Goal: Task Accomplishment & Management: Use online tool/utility

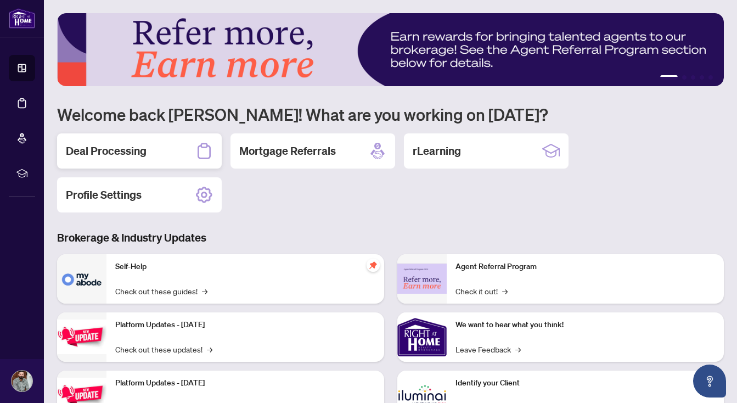
click at [191, 146] on div "Deal Processing" at bounding box center [139, 150] width 165 height 35
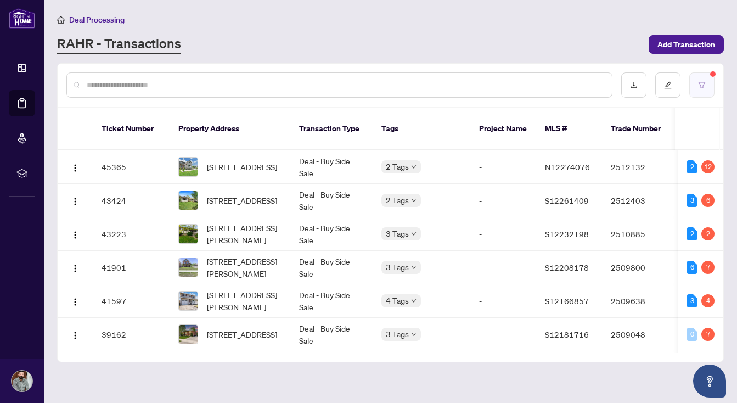
click at [704, 86] on icon "filter" at bounding box center [702, 85] width 8 height 8
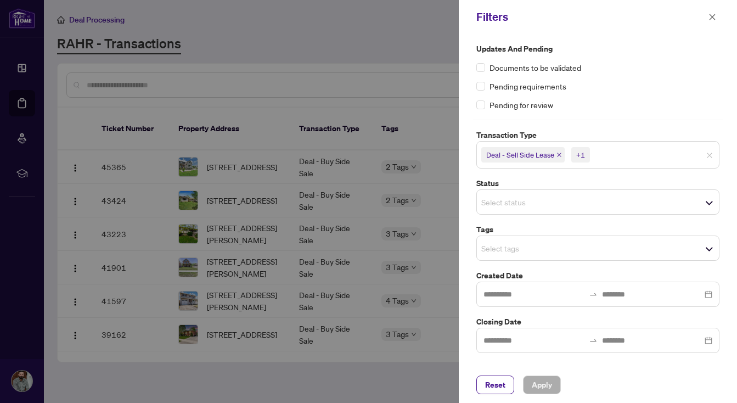
click at [557, 153] on icon "close" at bounding box center [559, 155] width 4 height 4
click at [554, 154] on icon "close" at bounding box center [554, 155] width 4 height 4
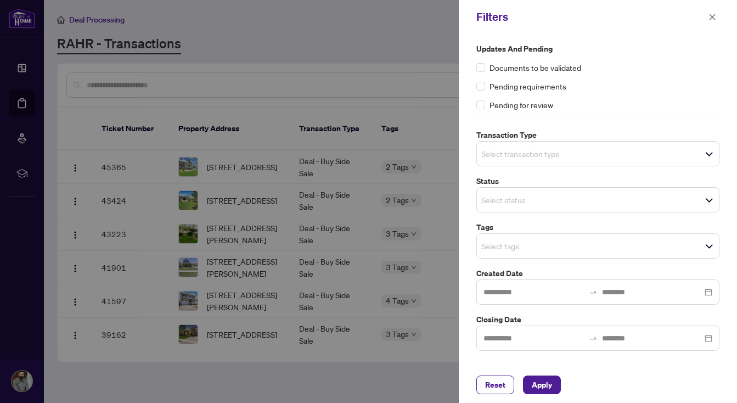
click at [554, 154] on input "search" at bounding box center [519, 153] width 77 height 13
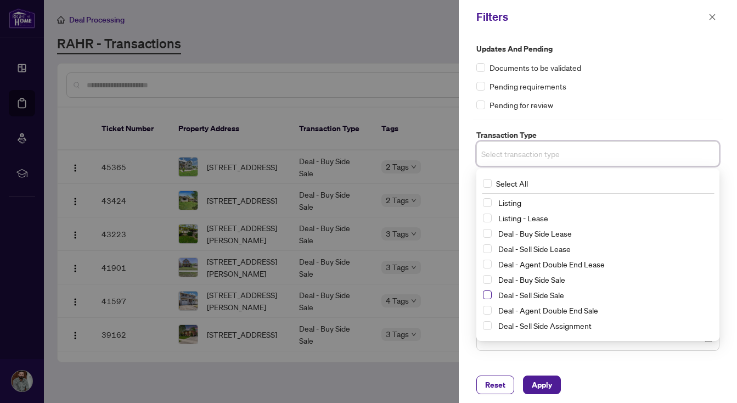
click at [489, 293] on span "Select Deal - Sell Side Sale" at bounding box center [487, 294] width 9 height 9
click at [539, 382] on span "Apply" at bounding box center [542, 385] width 20 height 18
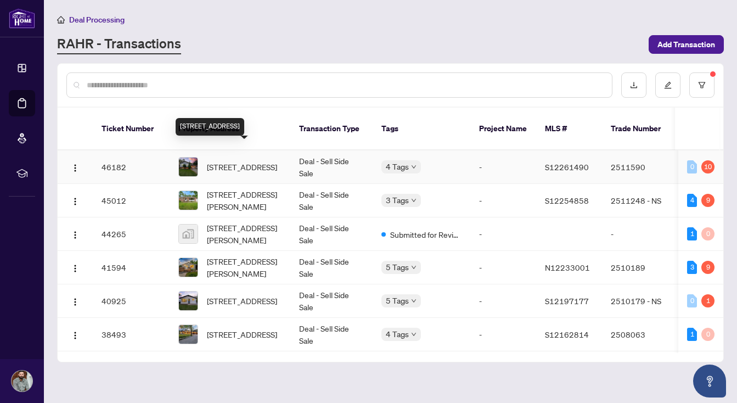
click at [224, 161] on span "[STREET_ADDRESS]" at bounding box center [242, 167] width 70 height 12
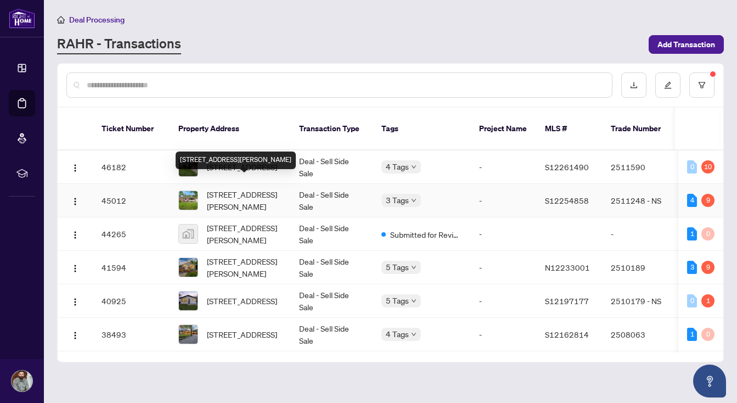
click at [245, 189] on span "[STREET_ADDRESS][PERSON_NAME]" at bounding box center [244, 200] width 75 height 24
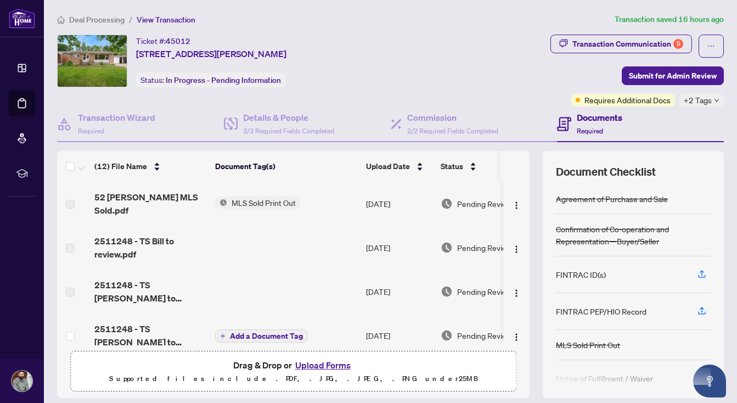
click at [128, 322] on span "2511248 - TS [PERSON_NAME] to review.pdf" at bounding box center [150, 335] width 112 height 26
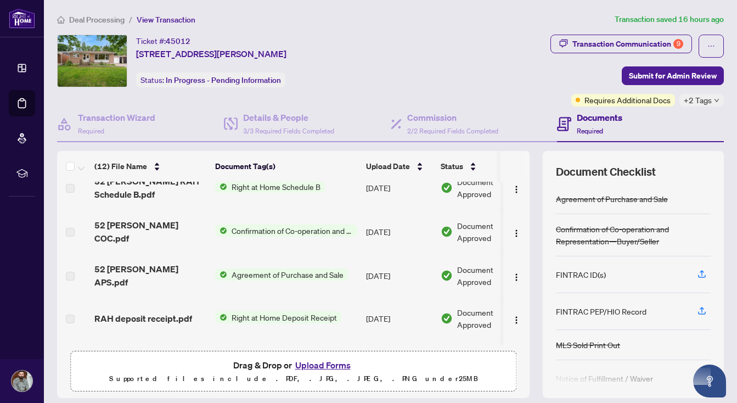
scroll to position [281, 0]
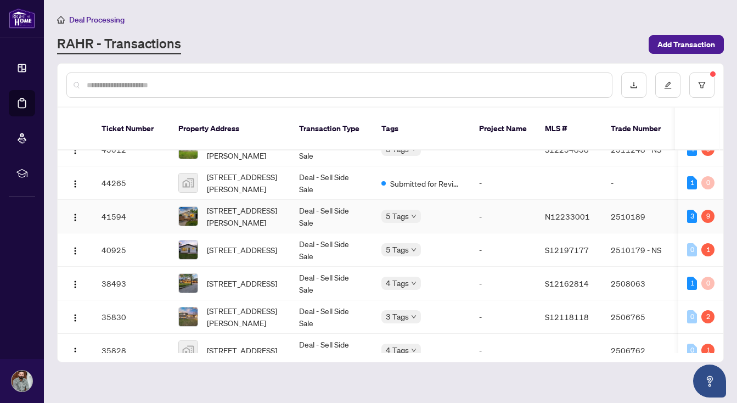
scroll to position [64, 0]
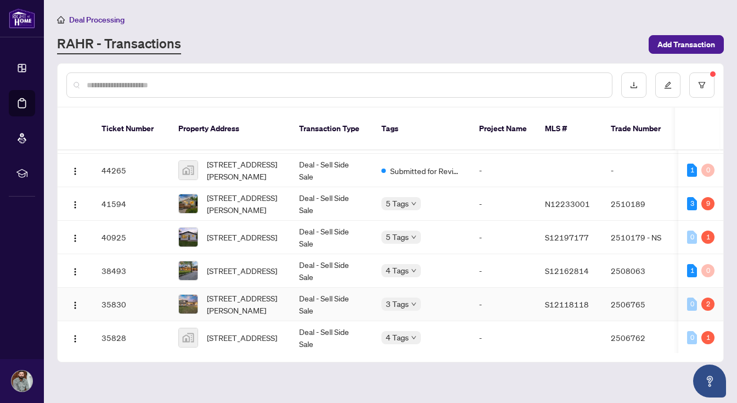
click at [229, 292] on span "[STREET_ADDRESS][PERSON_NAME]" at bounding box center [244, 304] width 75 height 24
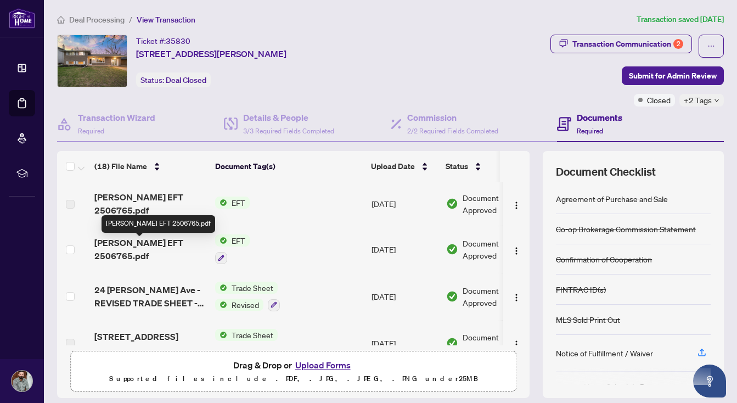
click at [144, 243] on span "[PERSON_NAME] EFT 2506765.pdf" at bounding box center [150, 249] width 112 height 26
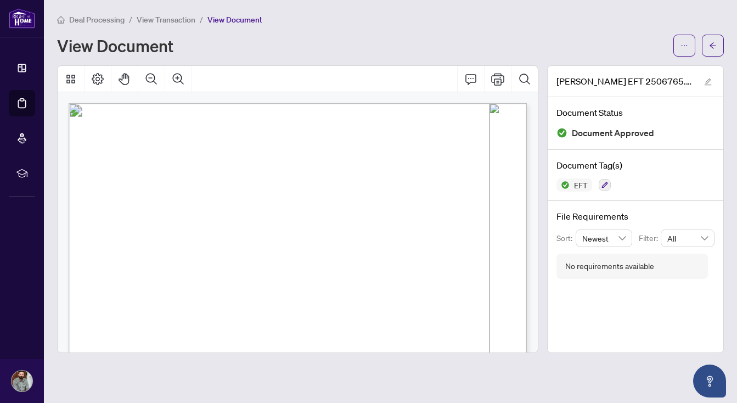
drag, startPoint x: 496, startPoint y: 240, endPoint x: 465, endPoint y: 244, distance: 31.5
click at [465, 244] on span "156,606.85" at bounding box center [478, 241] width 27 height 5
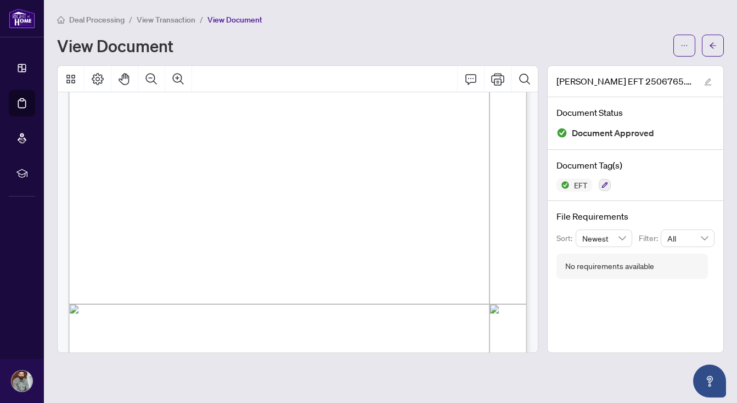
scroll to position [354, 0]
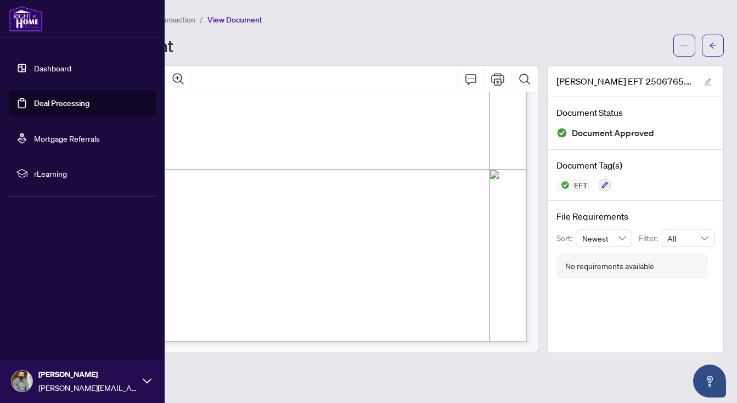
click at [8, 17] on div at bounding box center [82, 18] width 165 height 37
click at [29, 12] on img at bounding box center [26, 18] width 34 height 26
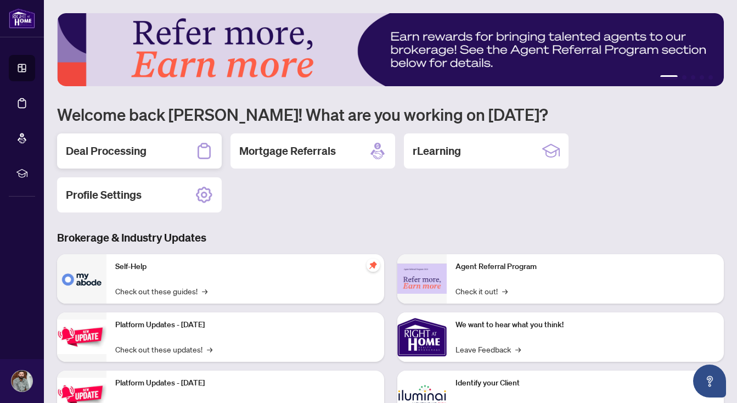
click at [174, 142] on div "Deal Processing" at bounding box center [139, 150] width 165 height 35
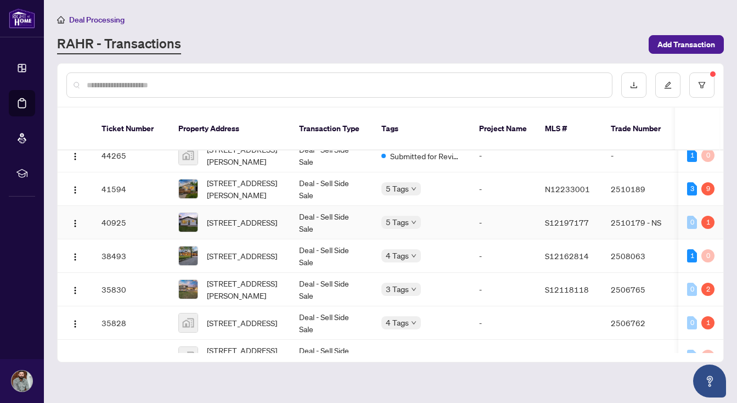
scroll to position [98, 0]
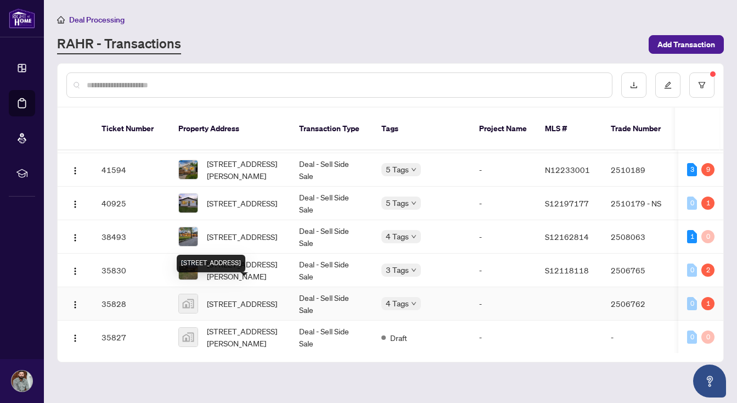
click at [218, 297] on span "[STREET_ADDRESS]" at bounding box center [242, 303] width 70 height 12
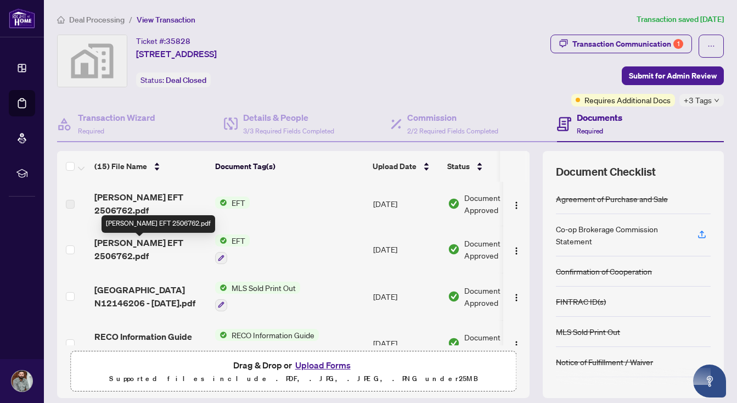
click at [136, 247] on span "[PERSON_NAME] EFT 2506762.pdf" at bounding box center [150, 249] width 112 height 26
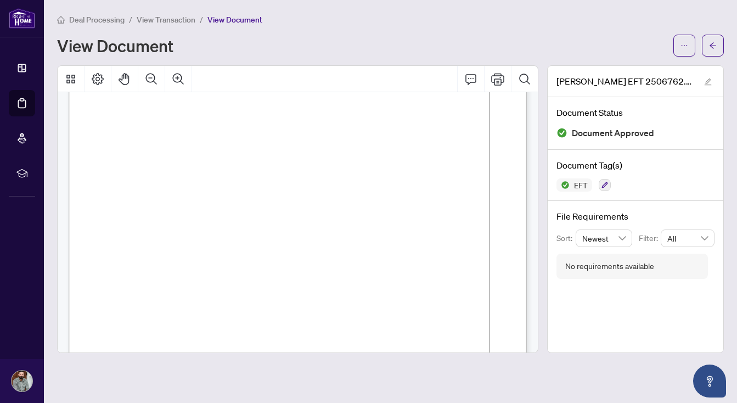
scroll to position [33, 0]
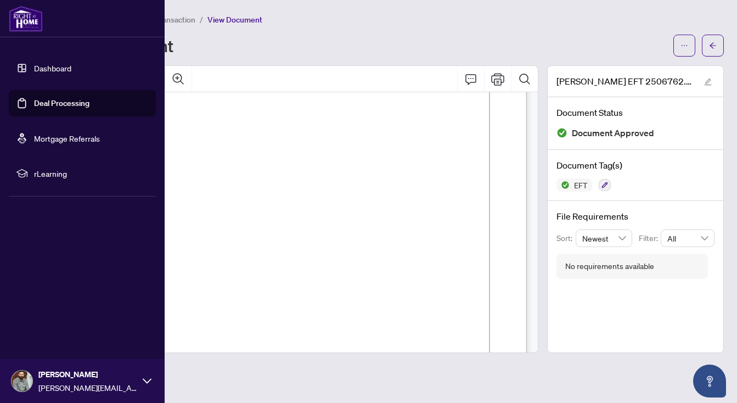
click at [19, 16] on img at bounding box center [26, 18] width 34 height 26
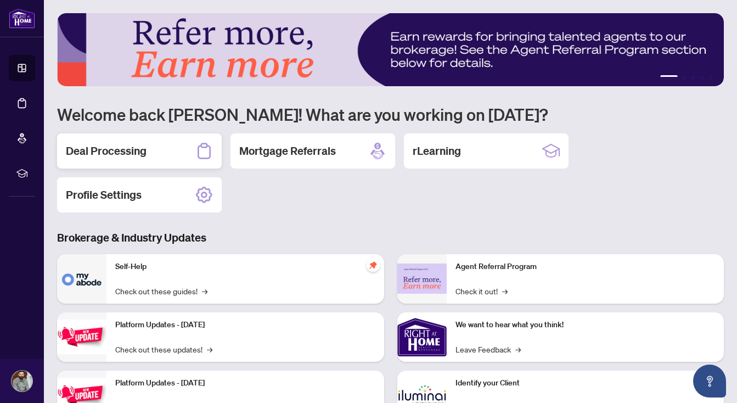
click at [173, 152] on div "Deal Processing" at bounding box center [139, 150] width 165 height 35
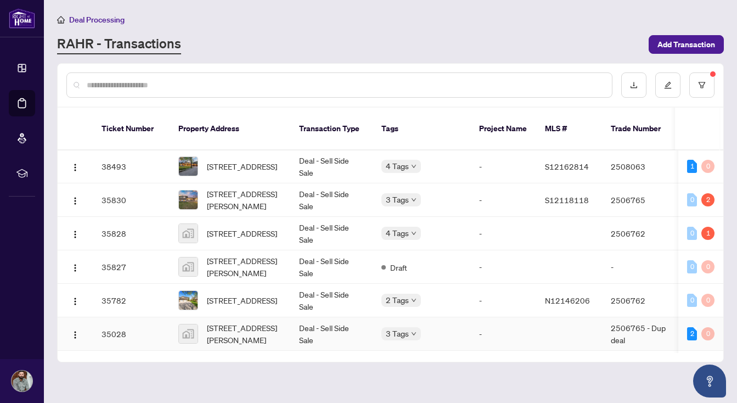
scroll to position [163, 0]
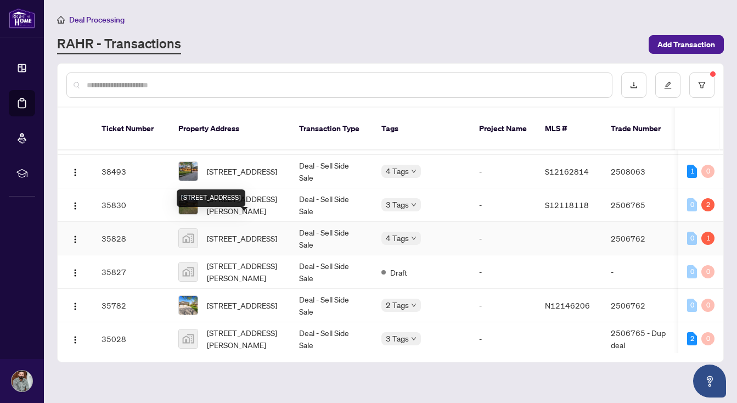
click at [233, 232] on span "[STREET_ADDRESS]" at bounding box center [242, 238] width 70 height 12
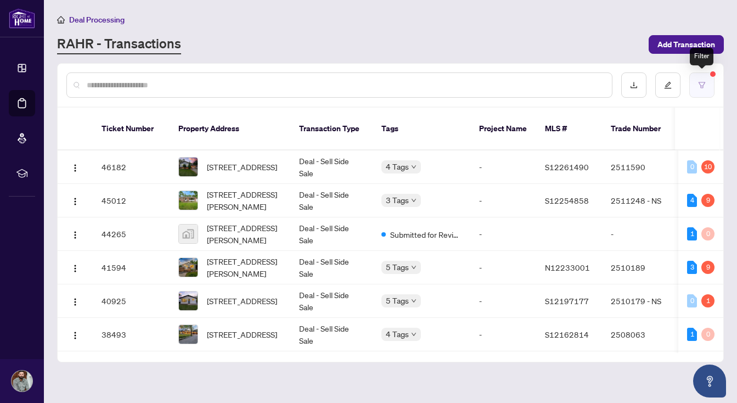
click at [708, 89] on button "button" at bounding box center [701, 84] width 25 height 25
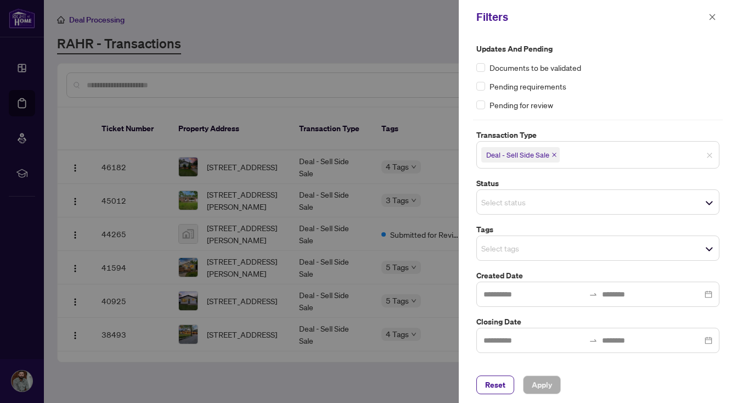
click at [408, 94] on div at bounding box center [368, 201] width 737 height 403
click at [711, 18] on icon "close" at bounding box center [712, 17] width 6 height 6
